Goal: Information Seeking & Learning: Learn about a topic

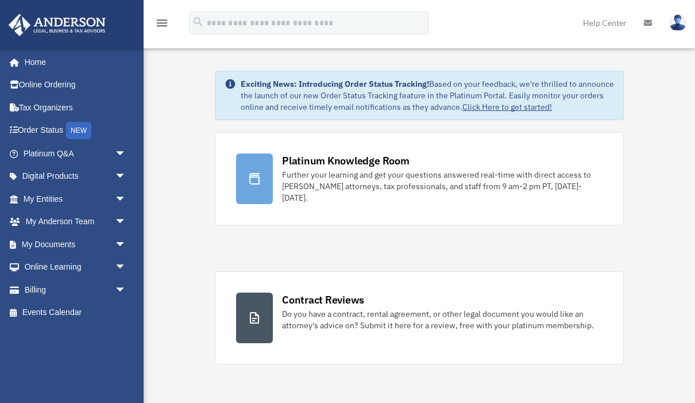
click at [35, 64] on link "Home" at bounding box center [73, 62] width 130 height 23
click at [356, 182] on div "Further your learning and get your questions answered real-time with direct acc…" at bounding box center [442, 186] width 321 height 34
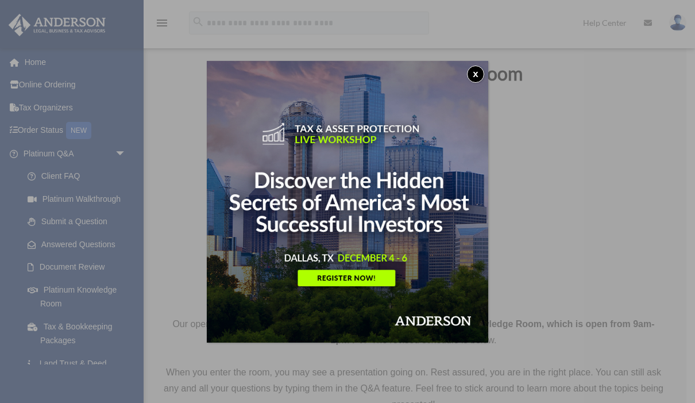
click at [486, 66] on img at bounding box center [348, 202] width 282 height 282
click at [479, 78] on button "x" at bounding box center [475, 74] width 17 height 17
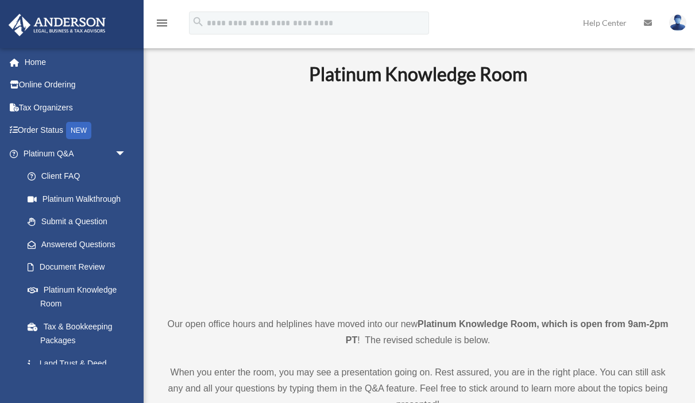
click at [65, 63] on link "Home" at bounding box center [76, 62] width 136 height 23
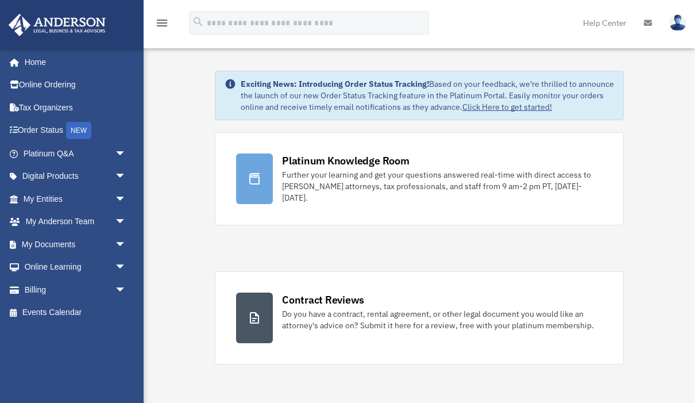
click at [36, 151] on link "Platinum Q&A arrow_drop_down" at bounding box center [76, 153] width 136 height 23
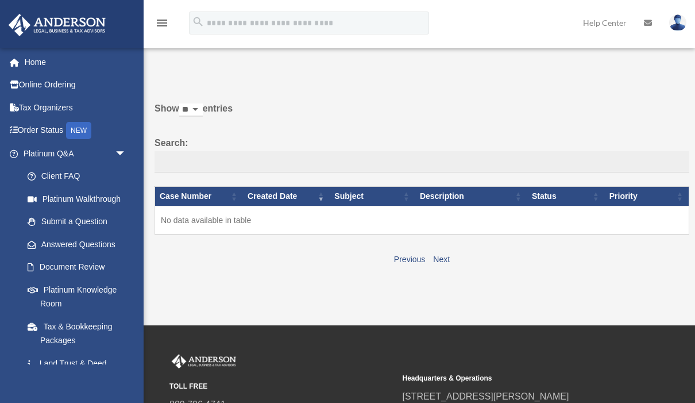
click at [60, 198] on link "Platinum Walkthrough" at bounding box center [77, 198] width 122 height 23
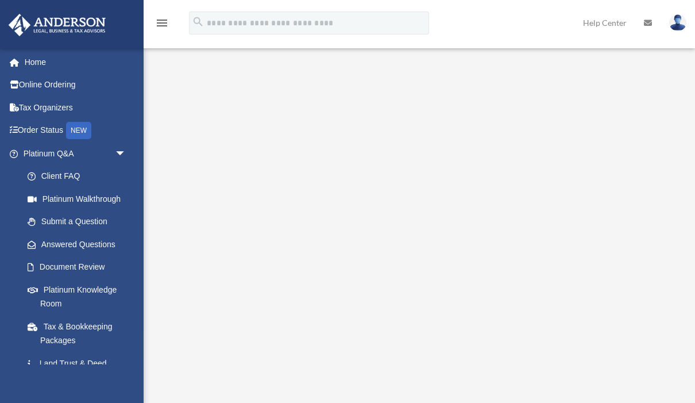
click at [678, 24] on img at bounding box center [677, 22] width 17 height 17
click at [486, 51] on link "My Profile" at bounding box center [491, 54] width 115 height 24
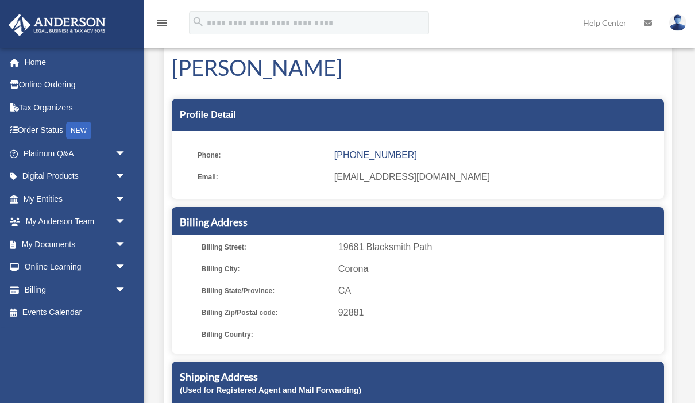
scroll to position [25, 0]
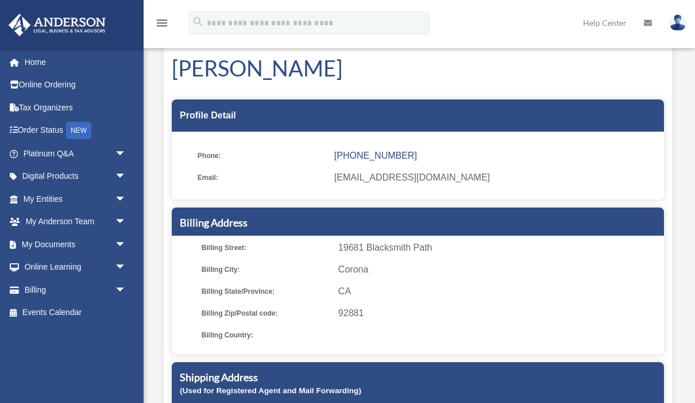
click at [445, 222] on h5 "Billing Address" at bounding box center [418, 222] width 476 height 14
click at [421, 251] on span "19681 Blacksmith Path" at bounding box center [499, 248] width 322 height 16
click at [382, 287] on span "CA" at bounding box center [499, 291] width 322 height 16
click at [372, 328] on span at bounding box center [499, 335] width 322 height 16
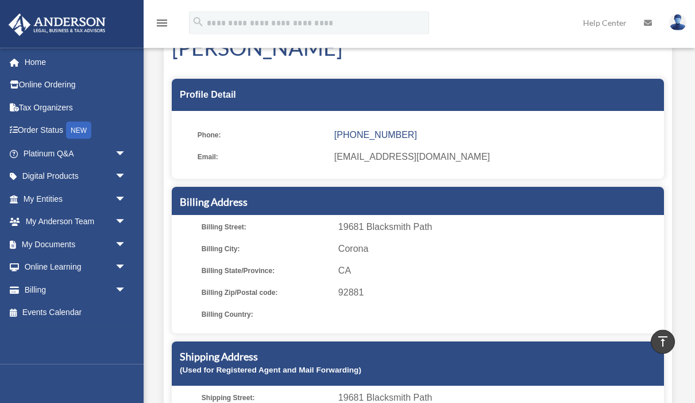
scroll to position [0, 0]
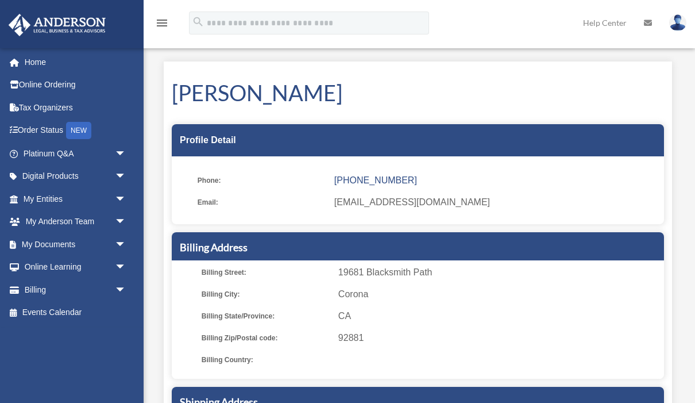
click at [53, 196] on link "My Entities arrow_drop_down" at bounding box center [76, 198] width 136 height 23
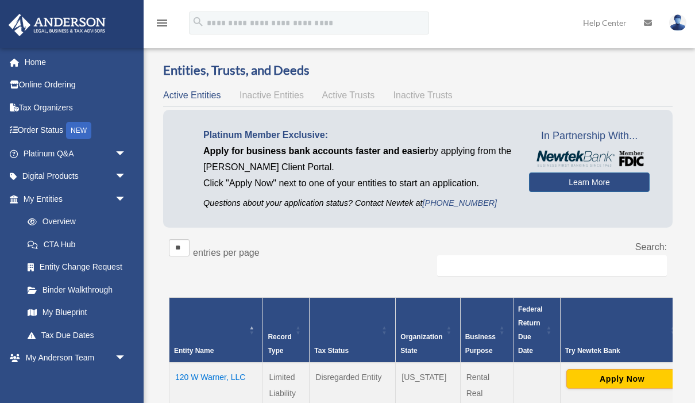
click at [59, 221] on link "Overview" at bounding box center [74, 221] width 116 height 23
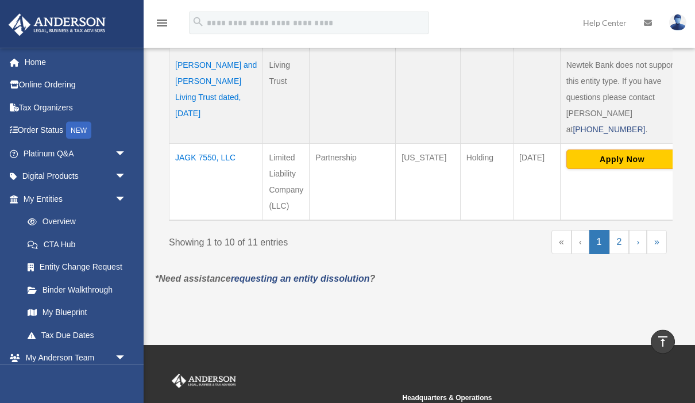
scroll to position [939, 0]
click at [625, 249] on link "2" at bounding box center [620, 242] width 20 height 24
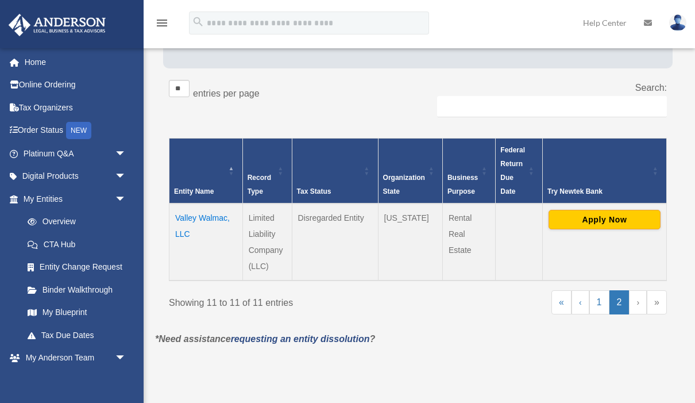
scroll to position [164, 0]
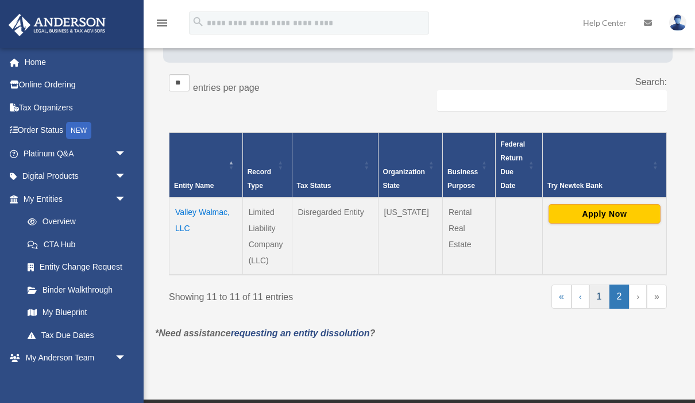
click at [600, 303] on link "1" at bounding box center [600, 296] width 20 height 24
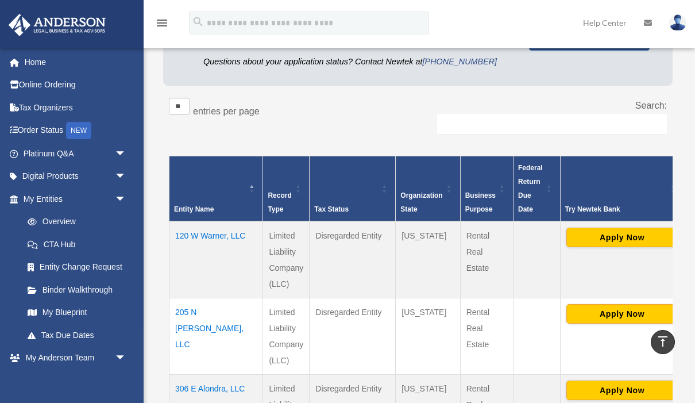
scroll to position [140, 0]
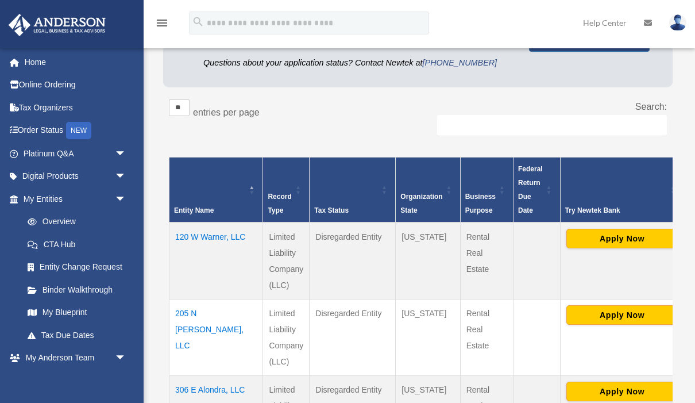
click at [216, 235] on td "120 W Warner, LLC" at bounding box center [217, 260] width 94 height 77
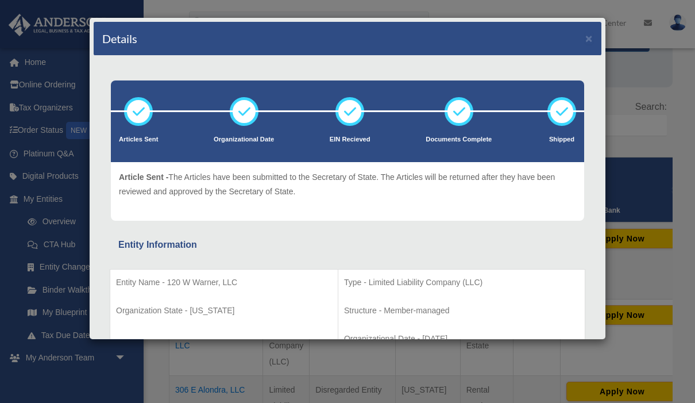
scroll to position [0, 0]
click at [591, 38] on button "×" at bounding box center [589, 38] width 7 height 12
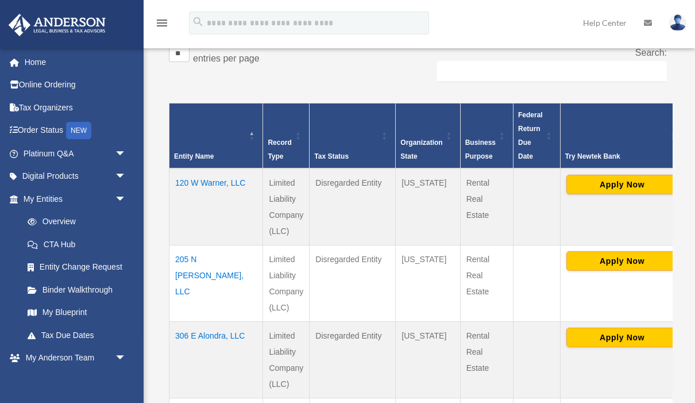
scroll to position [198, 0]
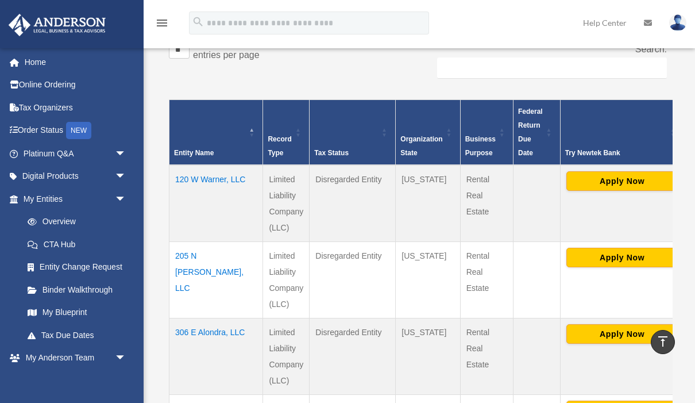
click at [206, 259] on td "205 N [PERSON_NAME], LLC" at bounding box center [217, 280] width 94 height 76
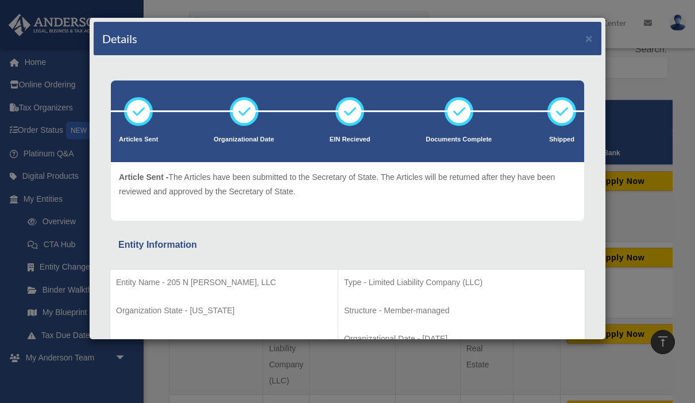
scroll to position [0, 0]
click at [592, 37] on button "×" at bounding box center [589, 38] width 7 height 12
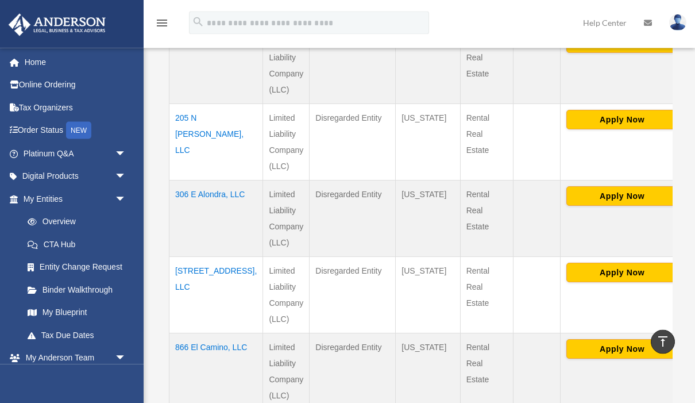
scroll to position [336, 0]
click at [199, 199] on td "306 E Alondra, LLC" at bounding box center [217, 218] width 94 height 76
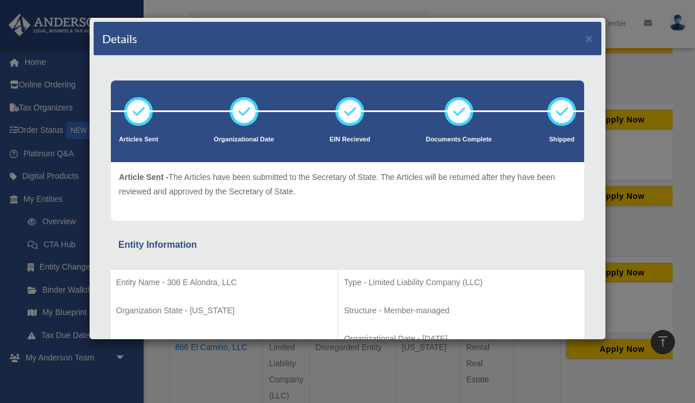
scroll to position [0, 0]
click at [597, 34] on div "Details ×" at bounding box center [348, 39] width 508 height 34
click at [592, 43] on button "×" at bounding box center [589, 38] width 7 height 12
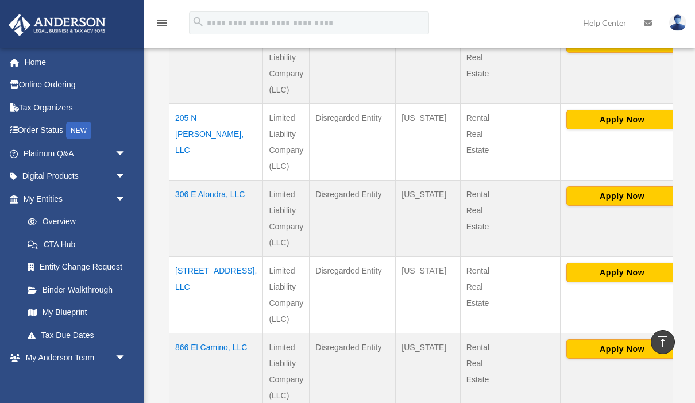
click at [209, 203] on td "306 E Alondra, LLC" at bounding box center [217, 218] width 94 height 76
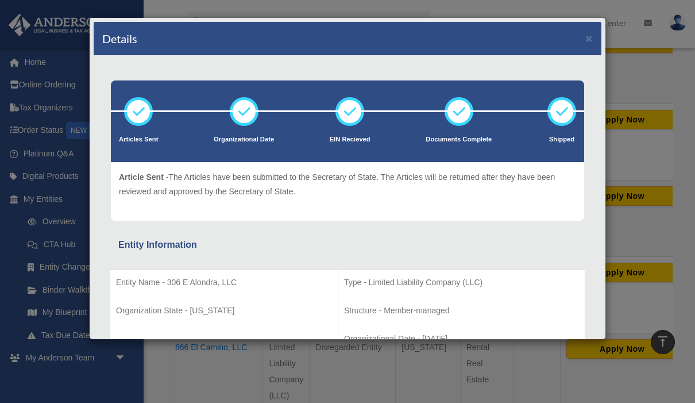
click at [591, 32] on button "×" at bounding box center [589, 38] width 7 height 12
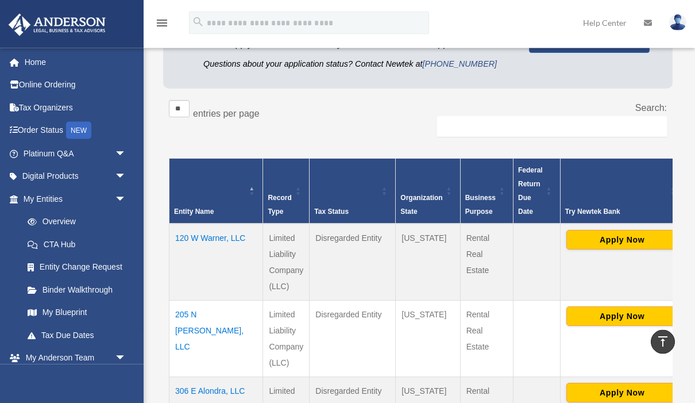
scroll to position [198, 0]
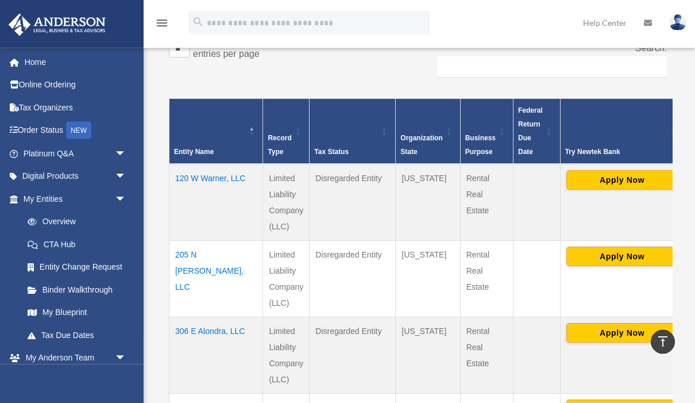
click at [215, 182] on td "120 W Warner, LLC" at bounding box center [217, 202] width 94 height 77
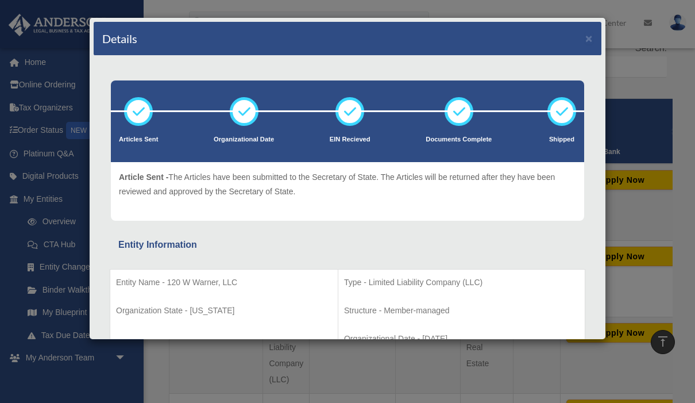
scroll to position [0, 0]
click at [588, 43] on button "×" at bounding box center [589, 38] width 7 height 12
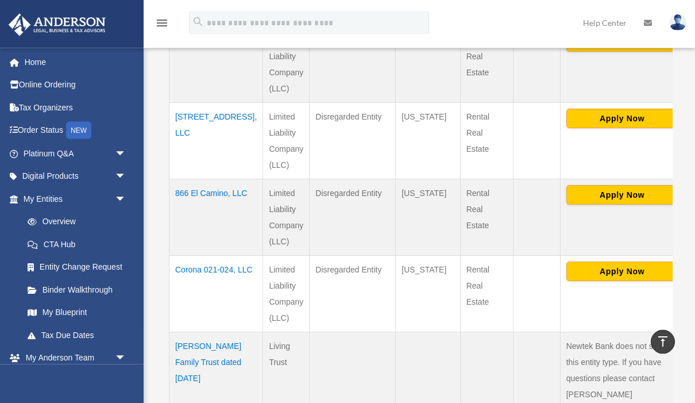
scroll to position [499, 0]
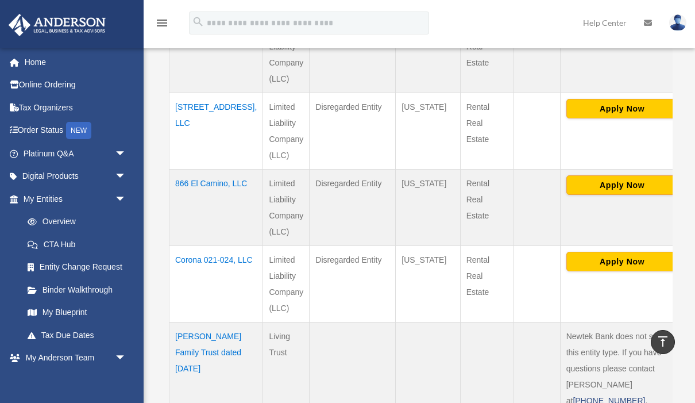
click at [202, 117] on td "53401 Hwy 111, LLC" at bounding box center [217, 131] width 94 height 76
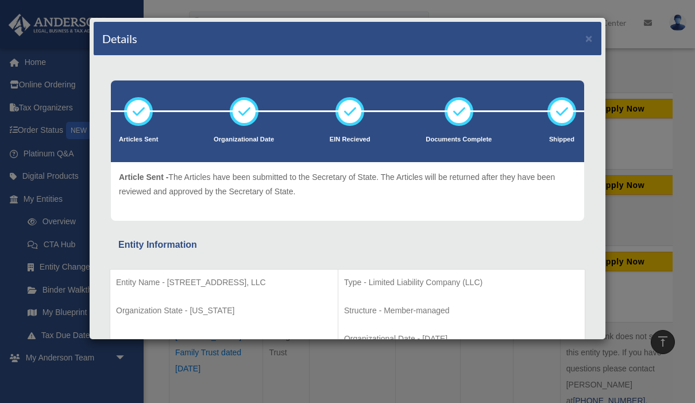
scroll to position [0, 0]
click at [592, 32] on button "×" at bounding box center [589, 38] width 7 height 12
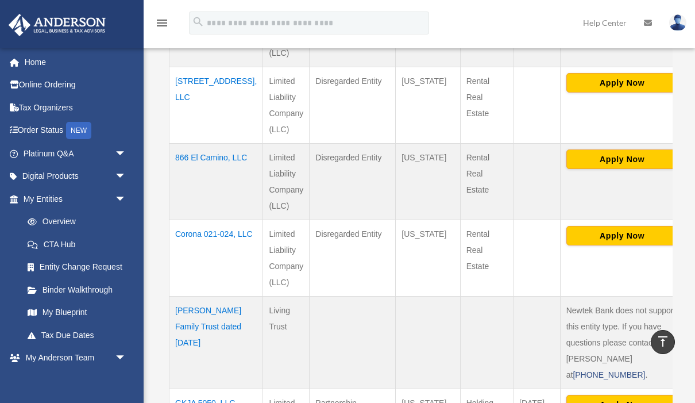
scroll to position [523, 0]
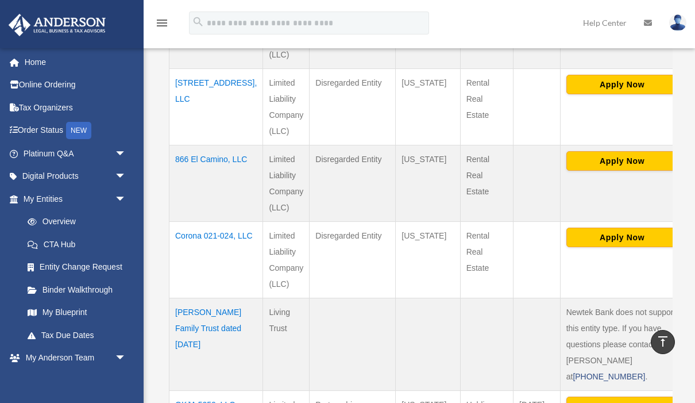
click at [207, 160] on td "866 El Camino, LLC" at bounding box center [217, 183] width 94 height 76
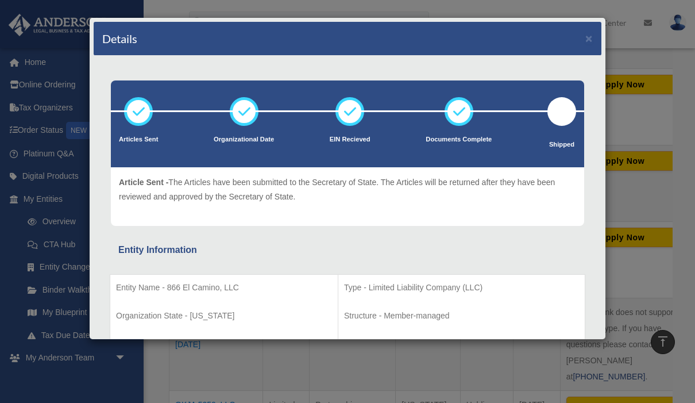
click at [404, 302] on td "Type - Limited Liability Company (LLC) Structure - Member-managed Organizationa…" at bounding box center [461, 315] width 247 height 83
click at [592, 34] on button "×" at bounding box center [589, 38] width 7 height 12
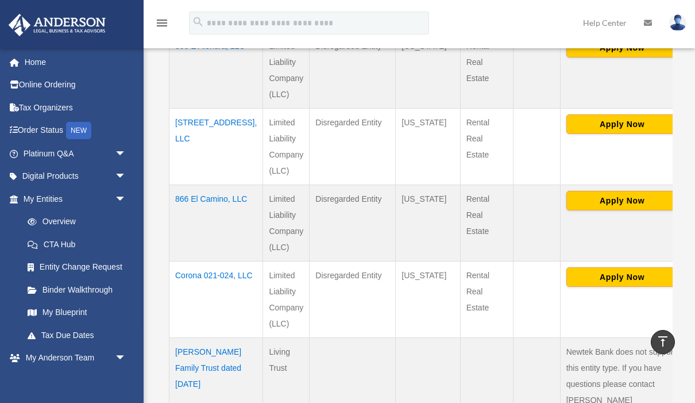
scroll to position [483, 0]
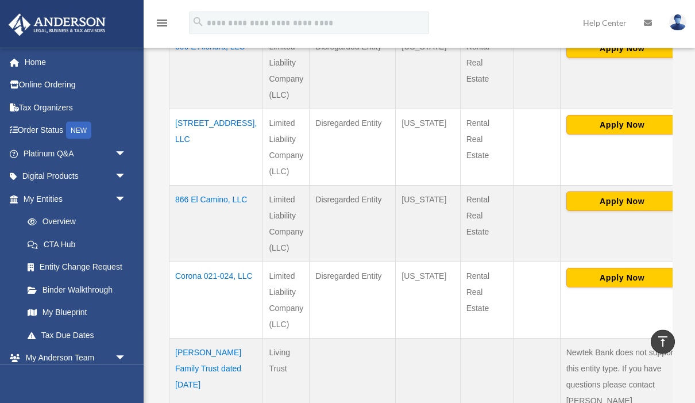
click at [215, 278] on td "Corona 021-024, LLC" at bounding box center [217, 301] width 94 height 76
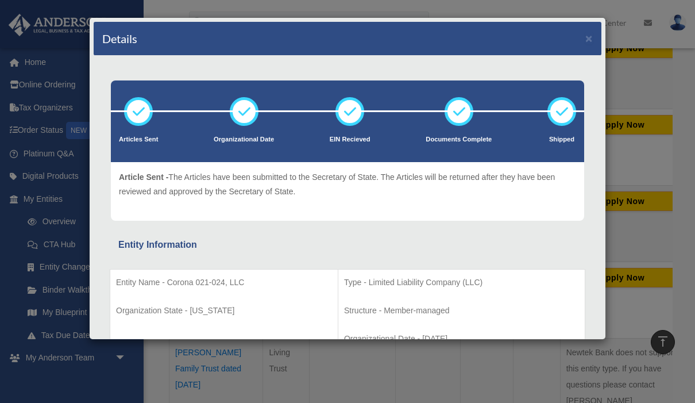
scroll to position [0, 0]
click at [599, 40] on div "Details ×" at bounding box center [348, 39] width 508 height 34
click at [587, 40] on button "×" at bounding box center [589, 38] width 7 height 12
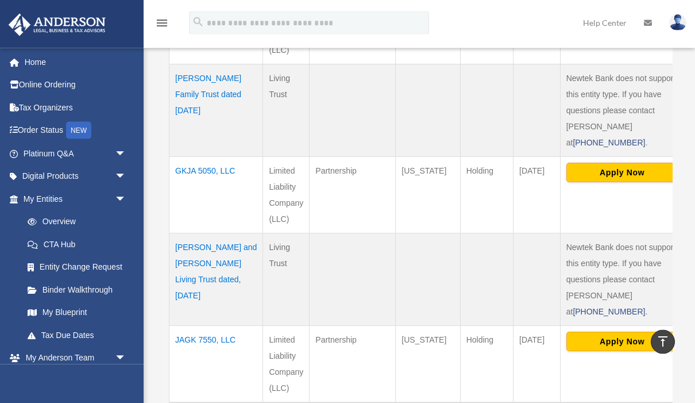
scroll to position [760, 0]
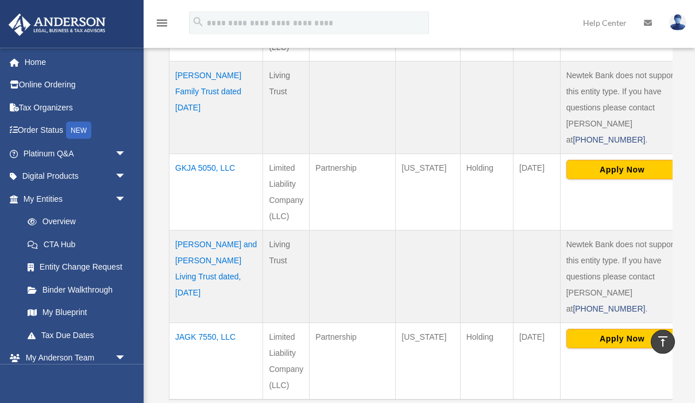
click at [215, 161] on td "GKJA 5050, LLC" at bounding box center [217, 193] width 94 height 76
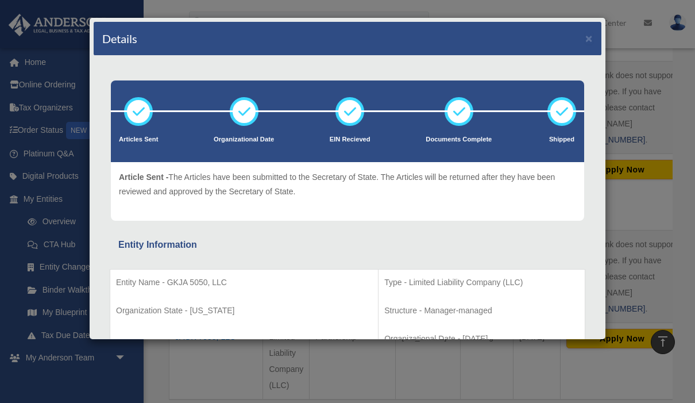
scroll to position [0, 0]
click at [592, 35] on button "×" at bounding box center [589, 38] width 7 height 12
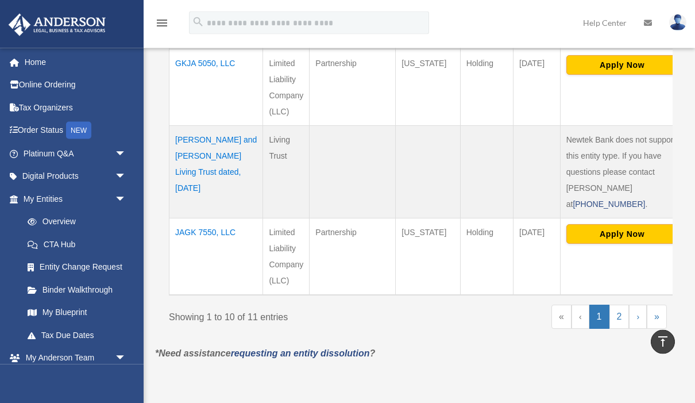
scroll to position [869, 0]
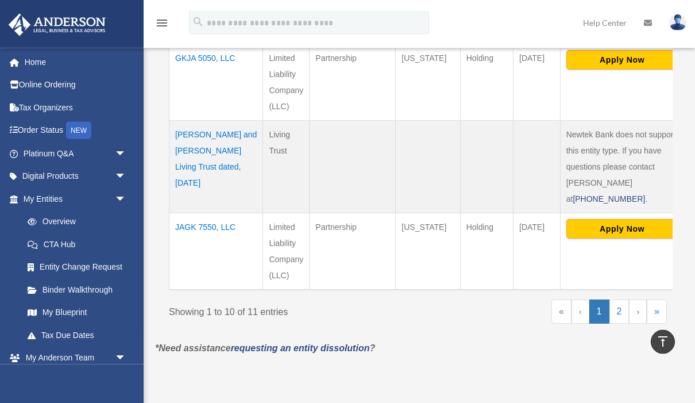
click at [209, 225] on td "JAGK 7550, LLC" at bounding box center [217, 252] width 94 height 77
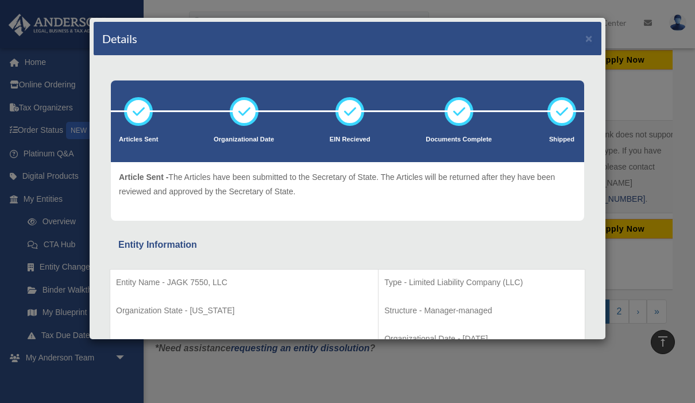
scroll to position [0, 0]
click at [592, 32] on button "×" at bounding box center [589, 38] width 7 height 12
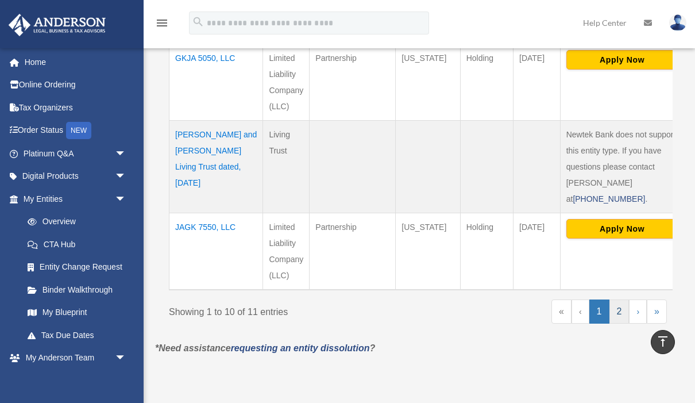
click at [616, 320] on link "2" at bounding box center [620, 311] width 20 height 24
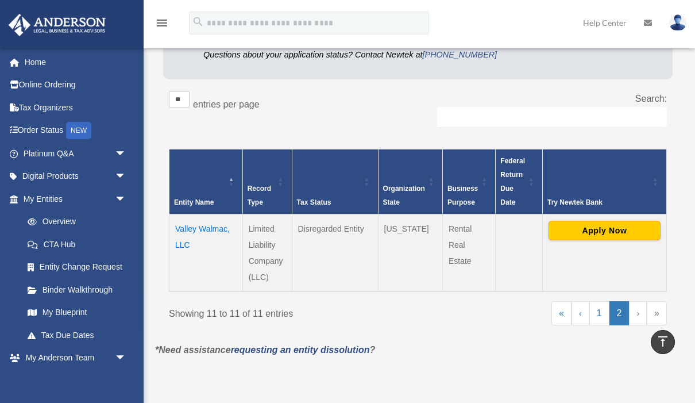
scroll to position [148, 0]
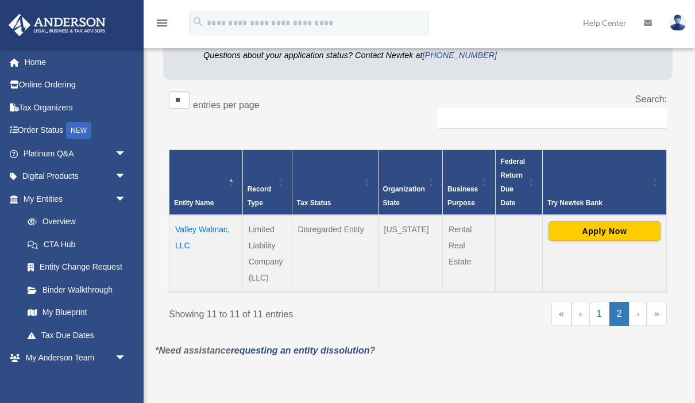
click at [210, 227] on td "Valley Walmac, LLC" at bounding box center [207, 253] width 74 height 77
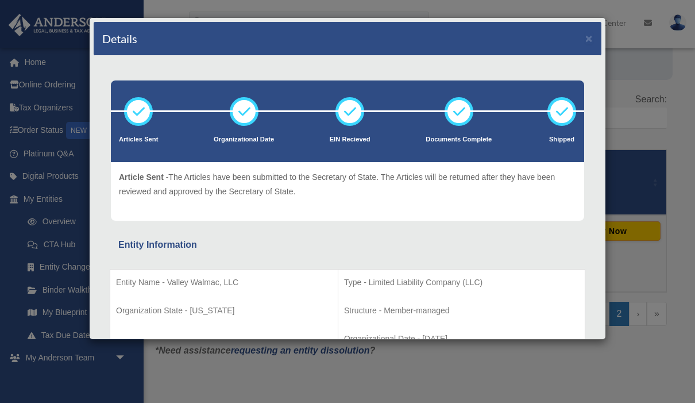
scroll to position [0, 0]
click at [591, 33] on button "×" at bounding box center [589, 38] width 7 height 12
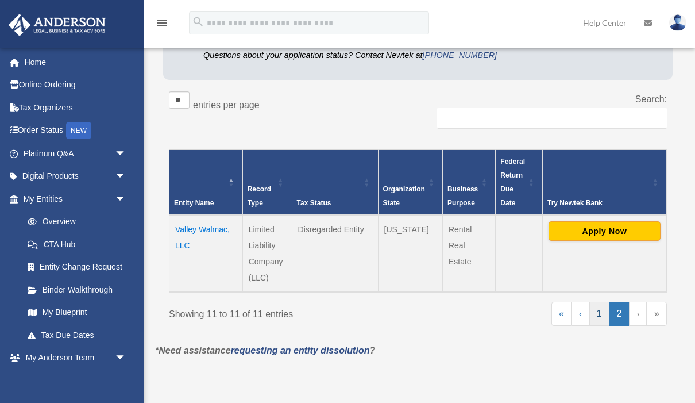
click at [596, 321] on link "1" at bounding box center [600, 314] width 20 height 24
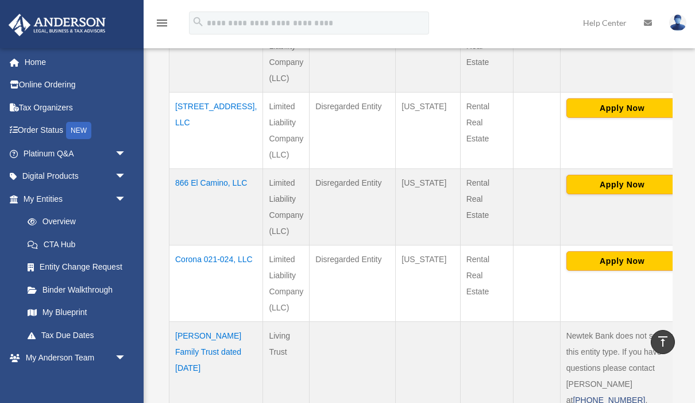
scroll to position [499, 0]
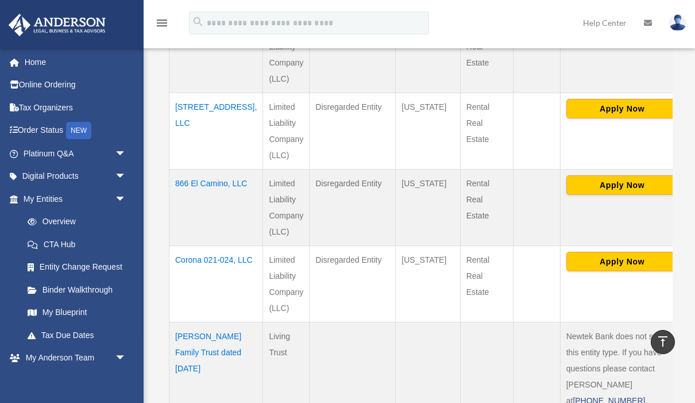
click at [217, 260] on td "Corona 021-024, LLC" at bounding box center [217, 284] width 94 height 76
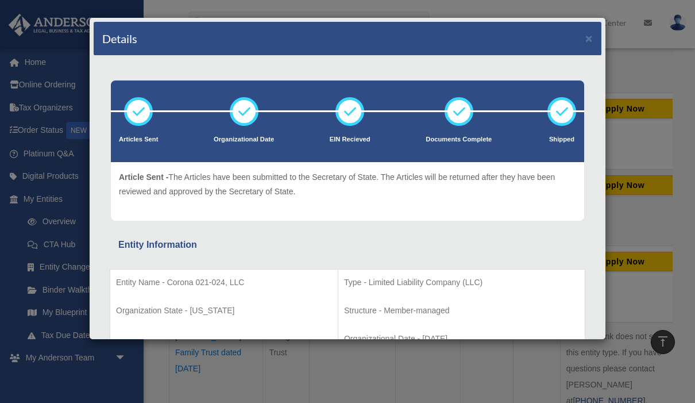
scroll to position [0, 0]
click at [591, 38] on button "×" at bounding box center [589, 38] width 7 height 12
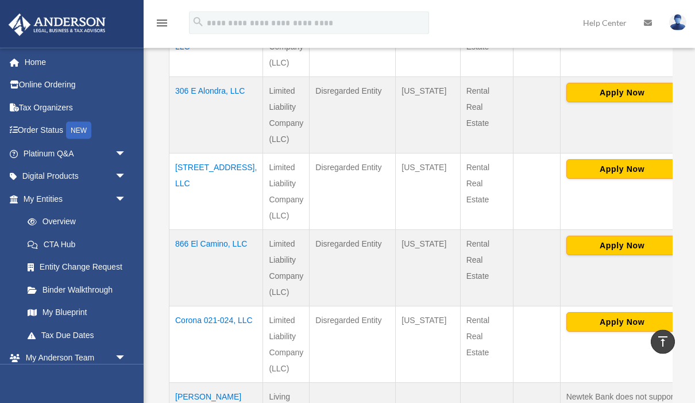
scroll to position [434, 0]
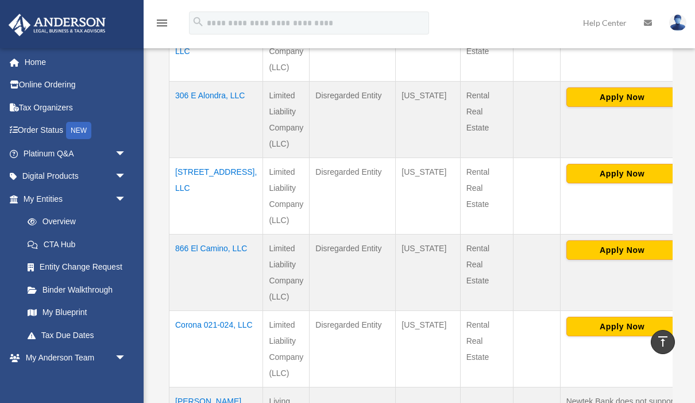
click at [207, 252] on td "866 El Camino, LLC" at bounding box center [217, 272] width 94 height 76
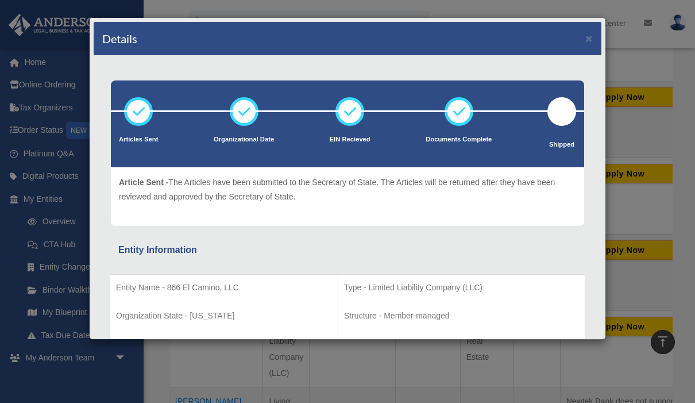
scroll to position [0, 0]
click at [592, 32] on button "×" at bounding box center [589, 38] width 7 height 12
